Goal: Task Accomplishment & Management: Manage account settings

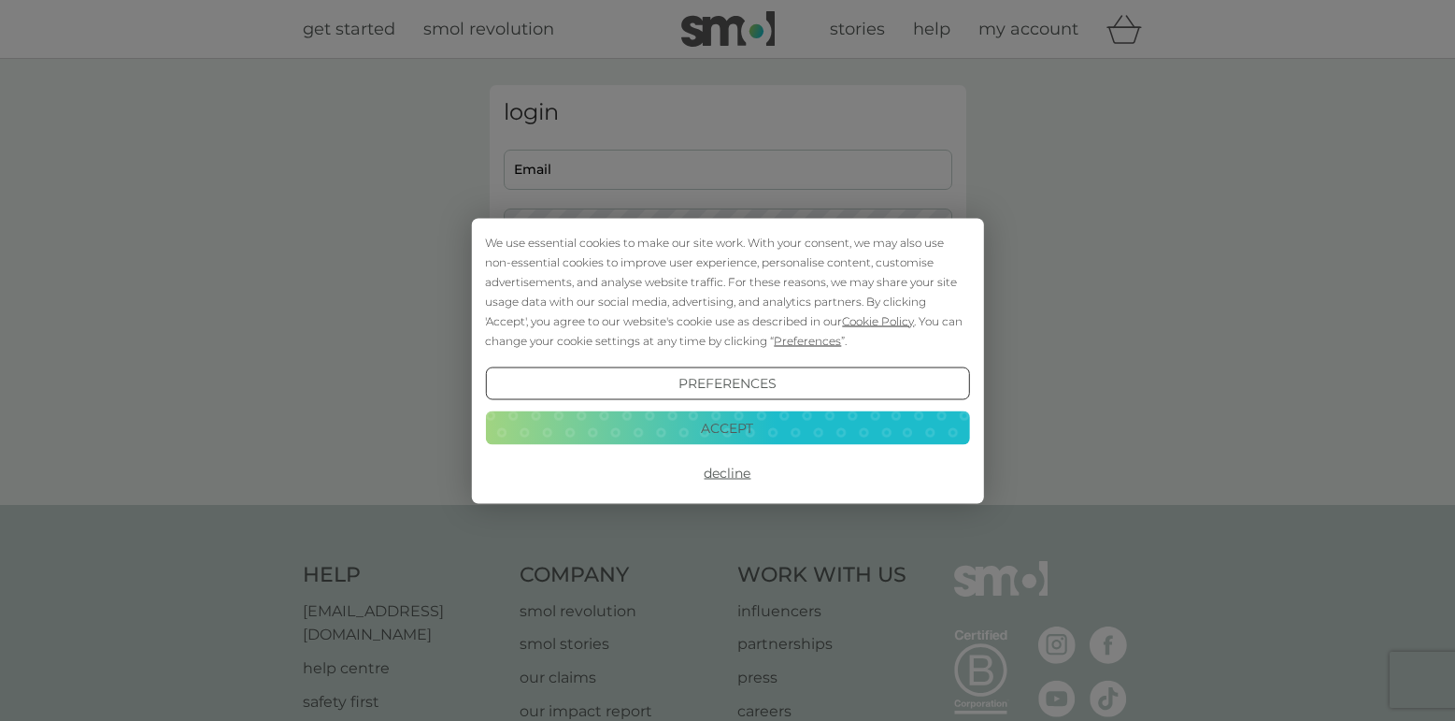
click at [779, 423] on button "Accept" at bounding box center [727, 428] width 484 height 34
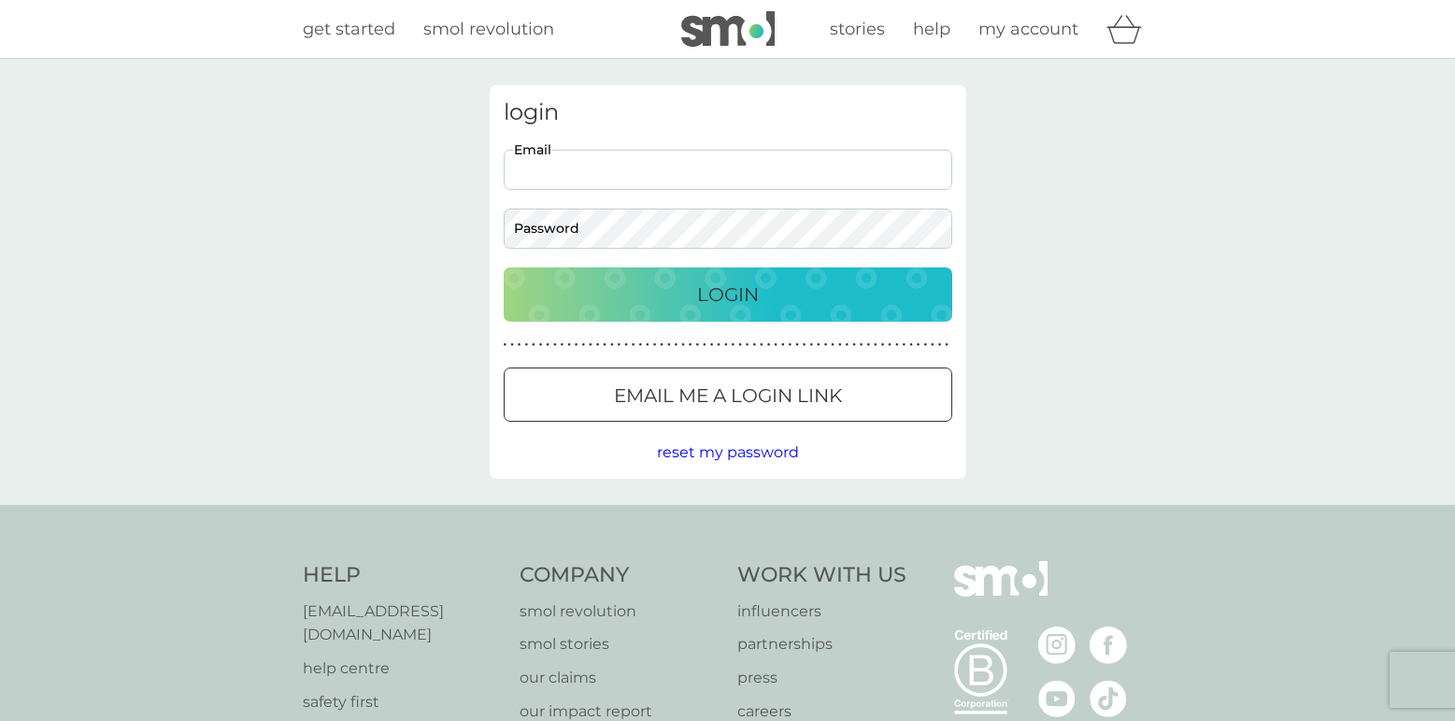
click at [644, 164] on input "Email" at bounding box center [728, 170] width 449 height 40
type input "[PERSON_NAME][EMAIL_ADDRESS][PERSON_NAME][DOMAIN_NAME]"
click at [504, 267] on button "Login" at bounding box center [728, 294] width 449 height 54
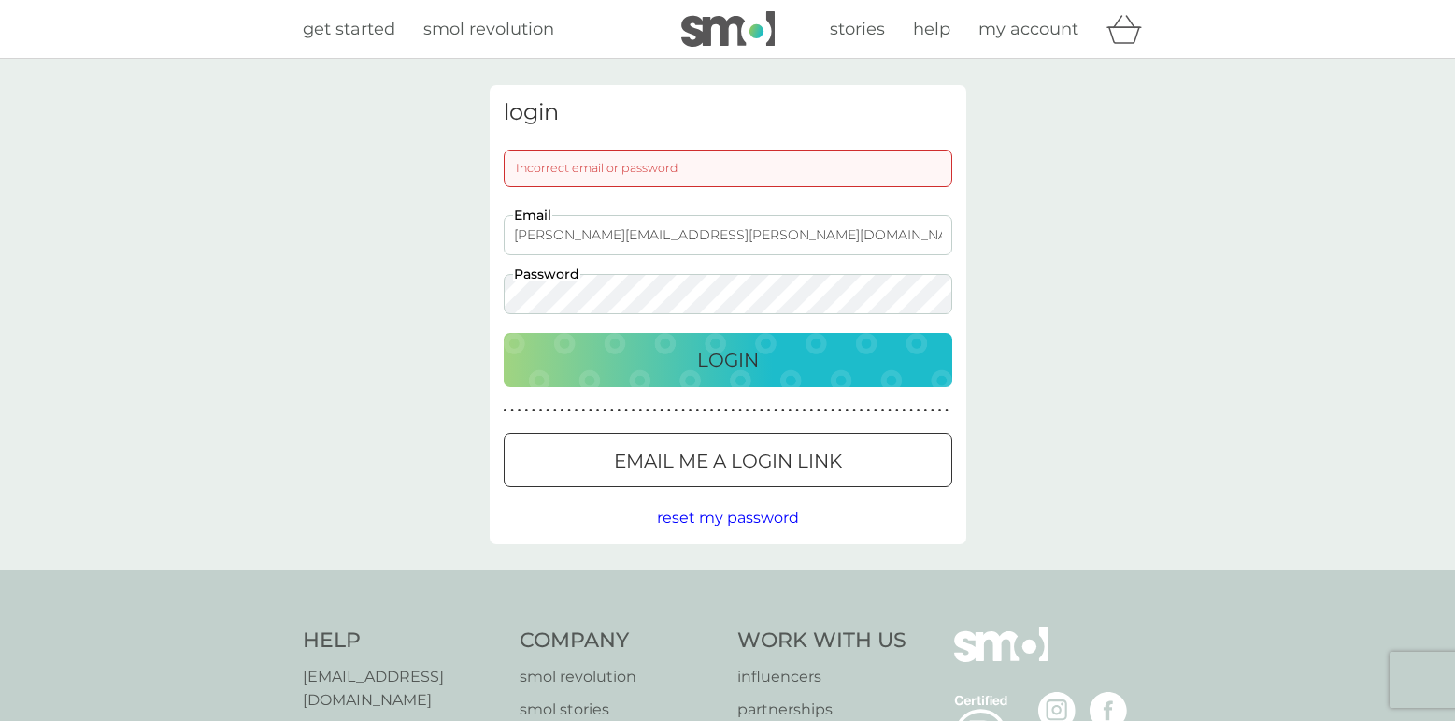
click at [504, 333] on button "Login" at bounding box center [728, 360] width 449 height 54
click at [731, 465] on div at bounding box center [727, 461] width 67 height 20
